Goal: Transaction & Acquisition: Purchase product/service

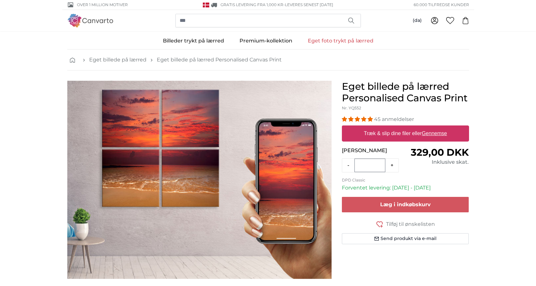
click at [437, 134] on u "Gennemse" at bounding box center [434, 133] width 25 height 5
click at [437, 127] on input "Træk & slip dine filer eller Gennemse" at bounding box center [405, 127] width 127 height 2
click at [433, 133] on u "Gennemse" at bounding box center [434, 133] width 25 height 5
click at [433, 127] on input "Træk & slip dine filer eller Gennemse" at bounding box center [405, 127] width 127 height 2
type input "**********"
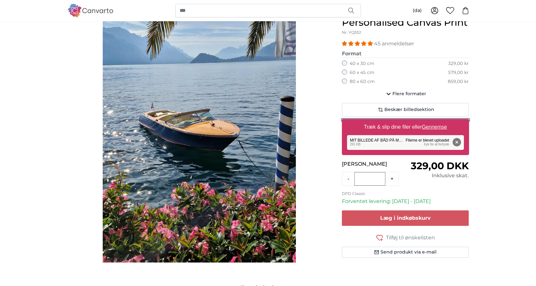
scroll to position [64, 0]
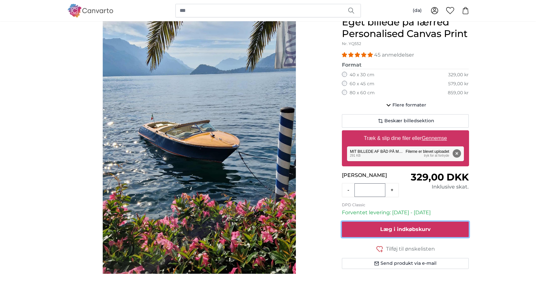
click at [394, 227] on span "Læg i indkøbskurv" at bounding box center [405, 229] width 51 height 6
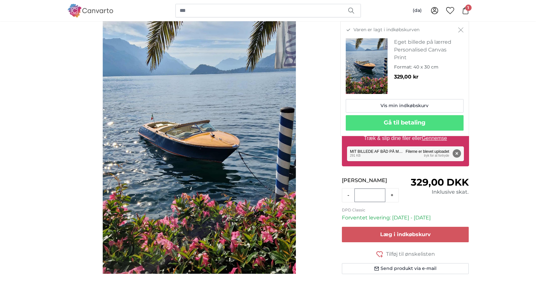
click at [458, 30] on icon "Luk" at bounding box center [460, 29] width 5 height 5
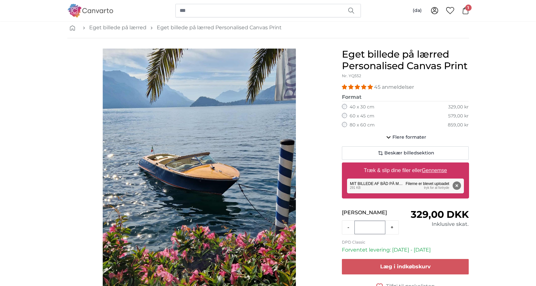
scroll to position [0, 0]
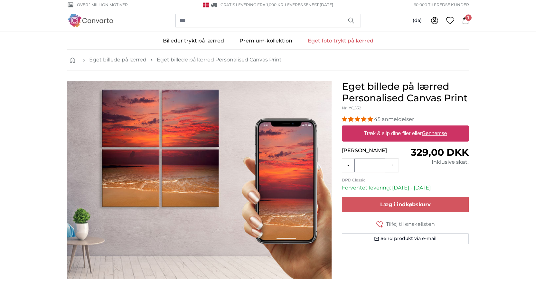
click at [438, 136] on u "Gennemse" at bounding box center [434, 133] width 25 height 5
click at [438, 127] on input "Træk & slip dine filer eller Gennemse" at bounding box center [405, 127] width 127 height 2
type input "**********"
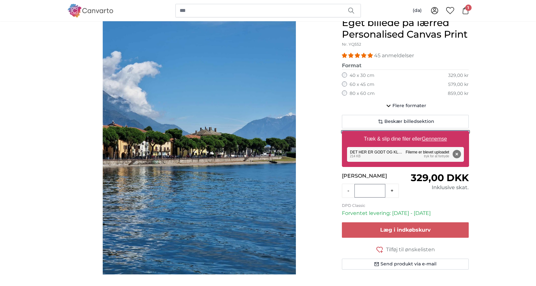
scroll to position [64, 0]
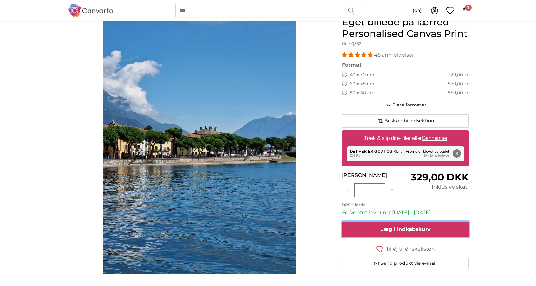
click at [399, 229] on span "Læg i indkøbskurv" at bounding box center [405, 229] width 51 height 6
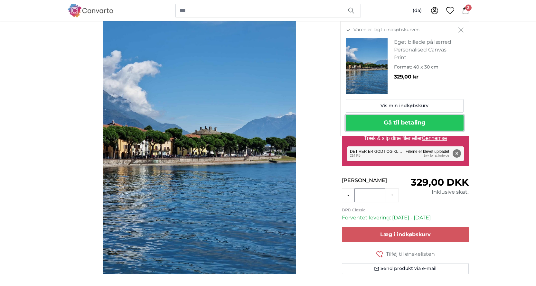
click at [391, 122] on button "Gå til betaling" at bounding box center [405, 122] width 118 height 15
